Goal: Task Accomplishment & Management: Use online tool/utility

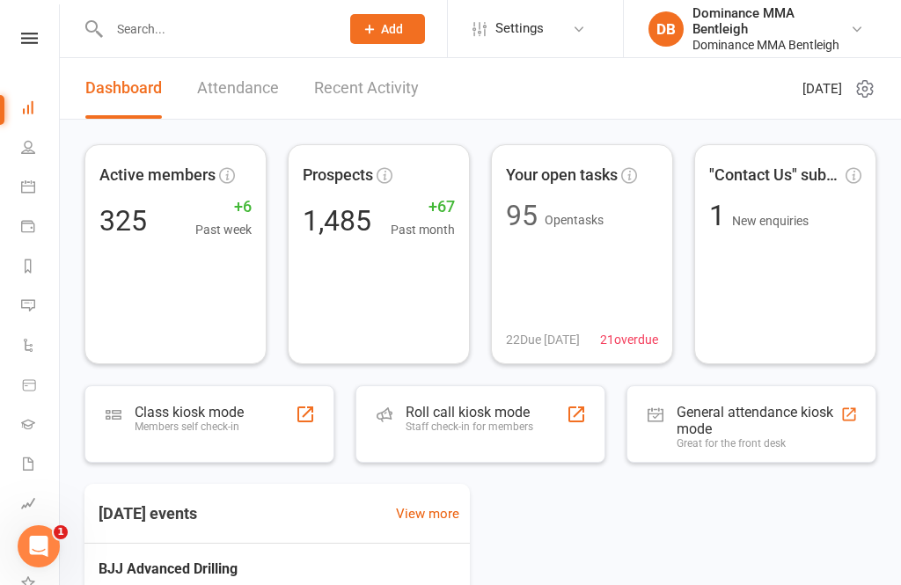
click at [254, 426] on div "Class kiosk mode Members self check-in" at bounding box center [209, 423] width 250 height 77
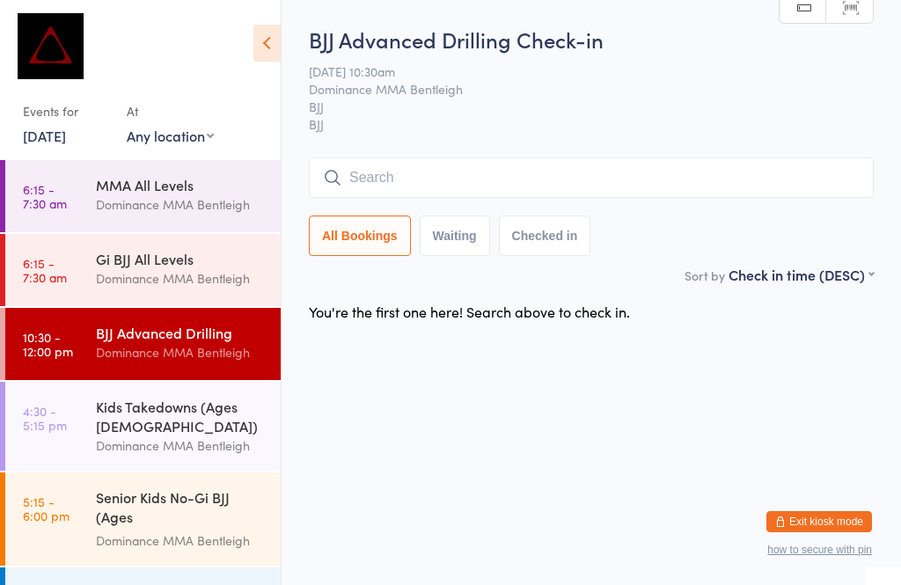
click at [205, 342] on div "BJJ Advanced Drilling" at bounding box center [181, 332] width 170 height 19
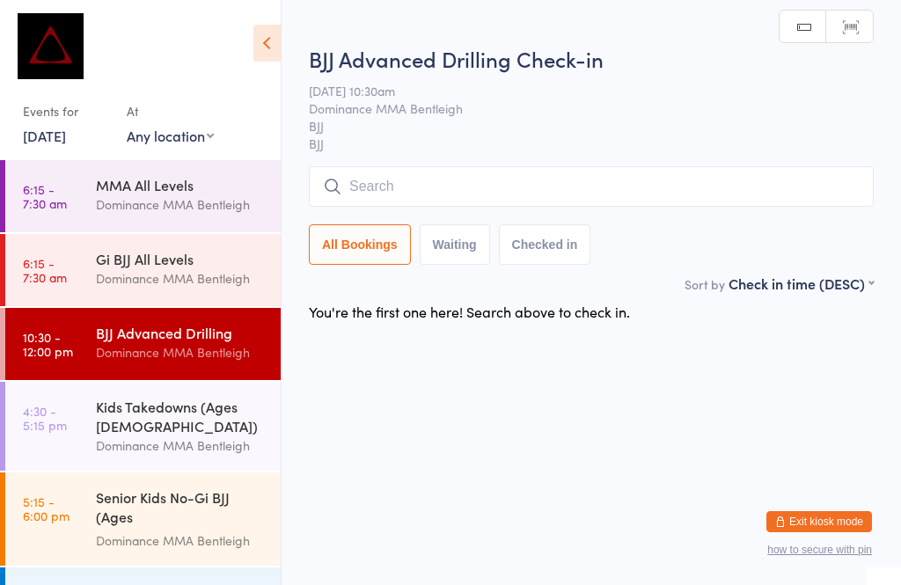
click at [396, 187] on input "search" at bounding box center [591, 186] width 565 height 40
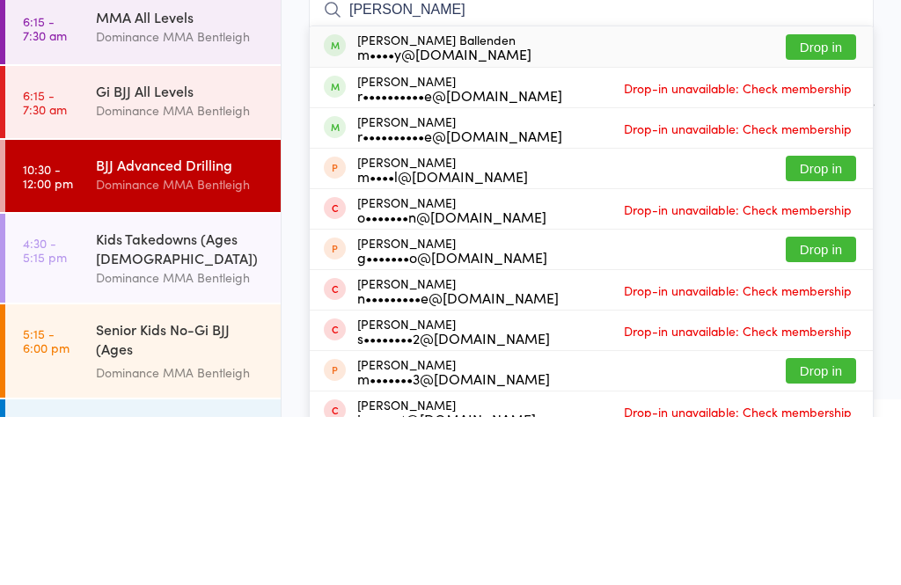
type input "Charmaine"
click at [821, 202] on button "Drop in" at bounding box center [821, 215] width 70 height 26
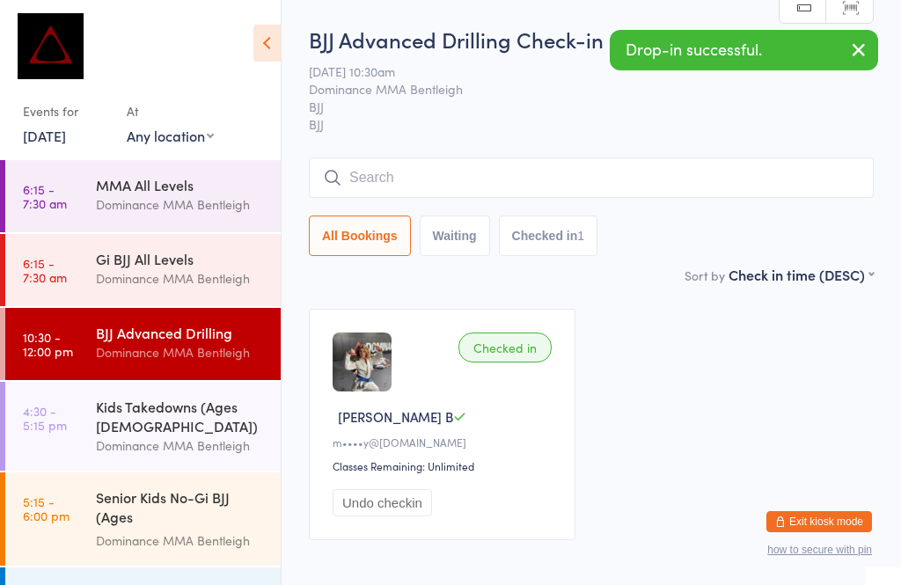
click at [436, 190] on input "search" at bounding box center [591, 177] width 565 height 40
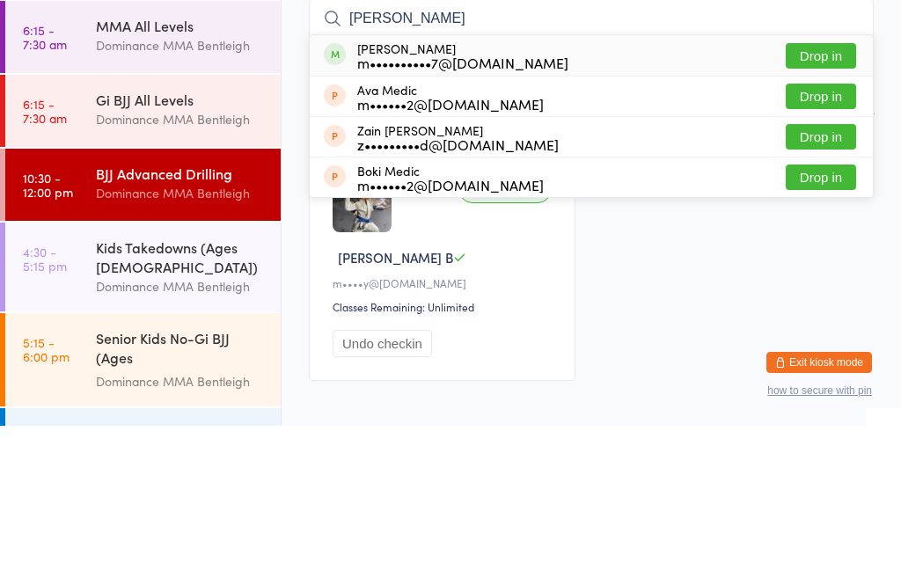
type input "Meg"
click at [823, 202] on button "Drop in" at bounding box center [821, 215] width 70 height 26
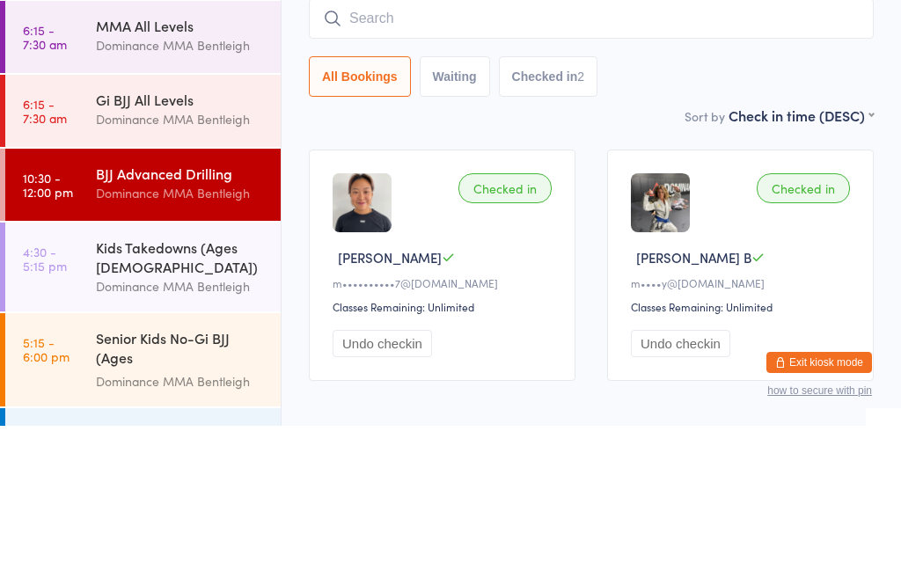
scroll to position [99, 0]
